Goal: Transaction & Acquisition: Book appointment/travel/reservation

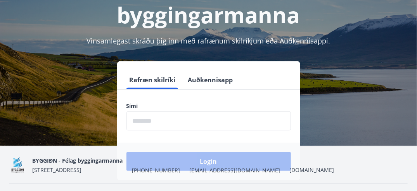
scroll to position [79, 0]
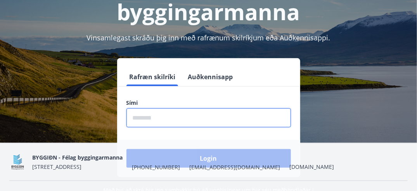
click at [148, 120] on input "phone" at bounding box center [209, 117] width 165 height 19
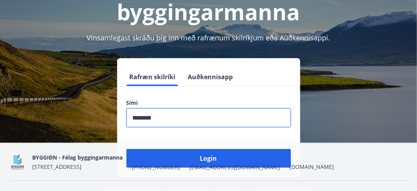
type input "********"
click at [127, 149] on button "Login" at bounding box center [209, 158] width 165 height 19
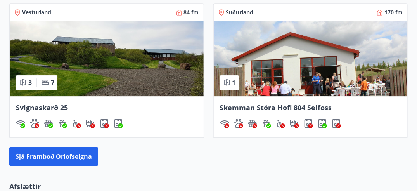
scroll to position [758, 0]
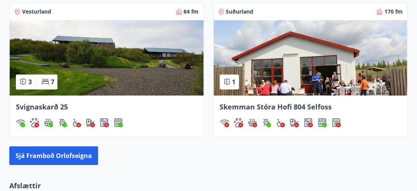
click at [156, 120] on div at bounding box center [107, 122] width 182 height 9
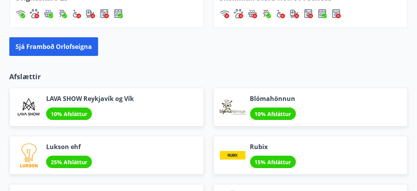
scroll to position [874, 0]
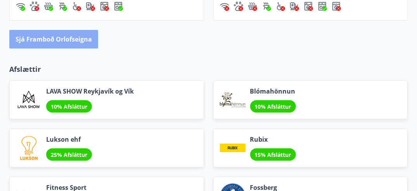
click at [45, 35] on button "Sjá framboð orlofseigna" at bounding box center [53, 39] width 89 height 19
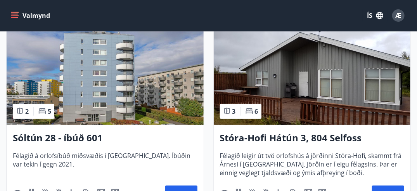
scroll to position [159, 0]
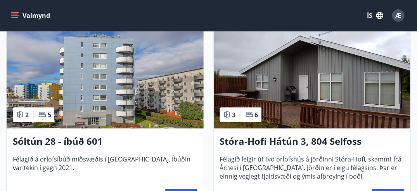
click at [303, 99] on img at bounding box center [312, 80] width 197 height 98
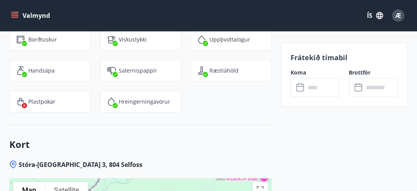
scroll to position [1038, 0]
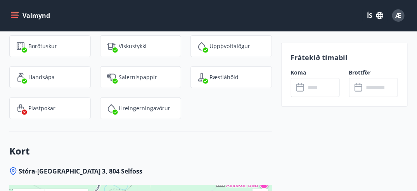
click at [302, 88] on icon at bounding box center [301, 87] width 9 height 9
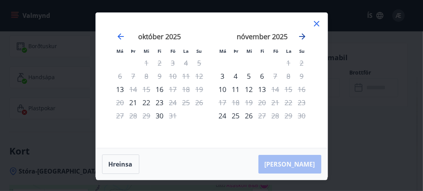
click at [303, 38] on icon "Move forward to switch to the next month." at bounding box center [302, 36] width 6 height 6
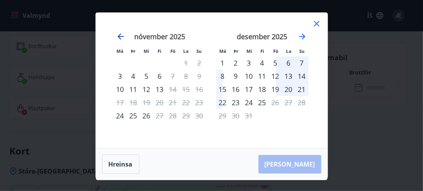
click at [122, 36] on icon "Move backward to switch to the previous month." at bounding box center [121, 36] width 6 height 6
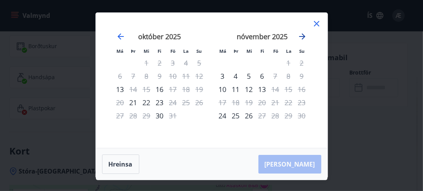
click at [303, 38] on icon "Move forward to switch to the next month." at bounding box center [302, 36] width 9 height 9
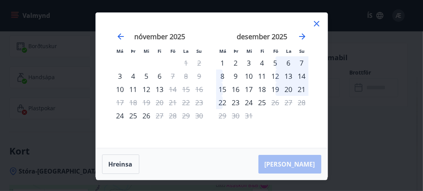
click at [232, 28] on div "desember 2025" at bounding box center [262, 39] width 92 height 34
click at [276, 77] on div "12" at bounding box center [275, 75] width 13 height 13
click at [278, 76] on div "12" at bounding box center [275, 75] width 13 height 13
click at [291, 77] on div "13" at bounding box center [288, 75] width 13 height 13
click at [270, 76] on div "12" at bounding box center [275, 75] width 13 height 13
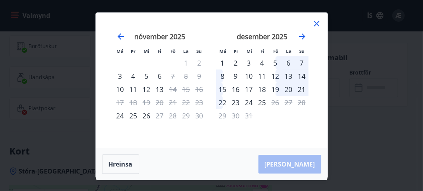
click at [287, 77] on div "13" at bounding box center [288, 75] width 13 height 13
click at [275, 79] on div "12" at bounding box center [275, 75] width 13 height 13
click at [277, 77] on div "12" at bounding box center [275, 75] width 13 height 13
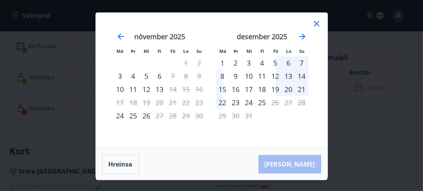
click at [277, 77] on div "12" at bounding box center [275, 75] width 13 height 13
click at [277, 66] on div "5" at bounding box center [275, 62] width 13 height 13
click at [275, 63] on div "5" at bounding box center [275, 62] width 13 height 13
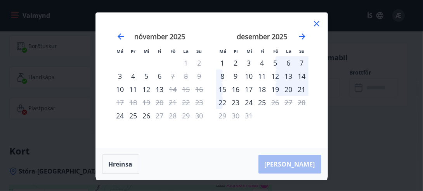
click at [276, 77] on div "12" at bounding box center [275, 75] width 13 height 13
click at [218, 86] on div "15" at bounding box center [222, 89] width 13 height 13
click at [128, 165] on button "Hreinsa" at bounding box center [120, 164] width 37 height 19
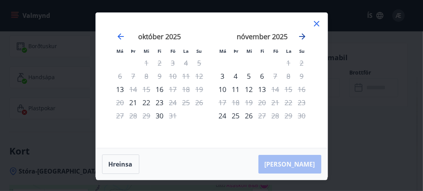
click at [301, 36] on icon "Move forward to switch to the next month." at bounding box center [302, 36] width 6 height 6
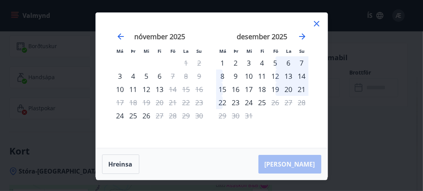
click at [275, 62] on div "5" at bounding box center [275, 62] width 13 height 13
click at [222, 73] on div "8" at bounding box center [222, 75] width 13 height 13
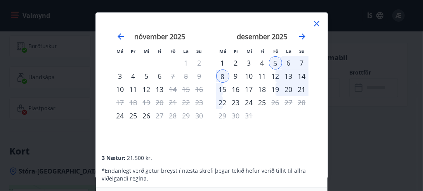
click at [315, 26] on icon at bounding box center [316, 23] width 9 height 9
